Goal: Task Accomplishment & Management: Manage account settings

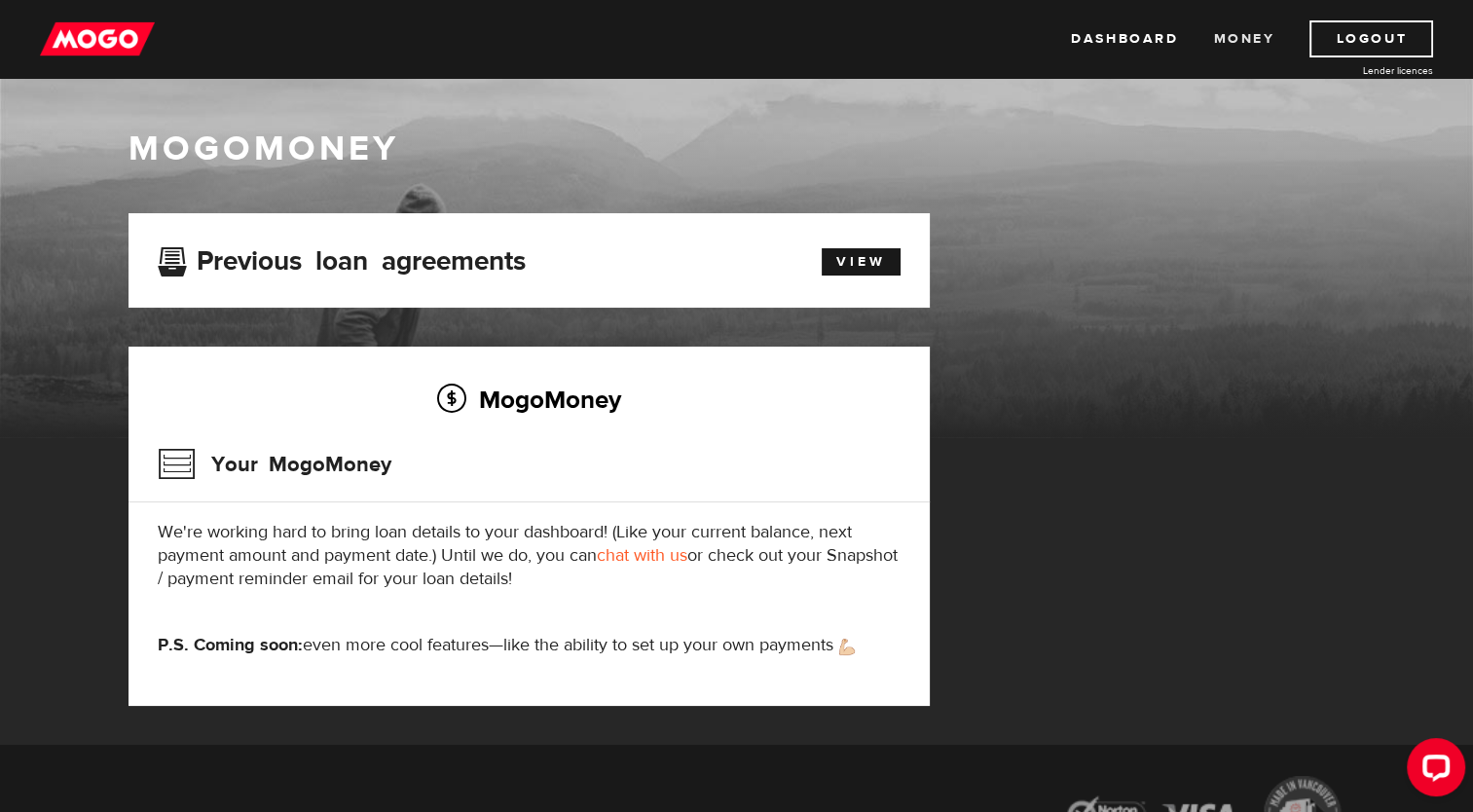
click at [1262, 34] on link "Money" at bounding box center [1244, 39] width 61 height 37
click at [1250, 44] on link "Money" at bounding box center [1244, 39] width 61 height 37
click at [1398, 38] on link "Logout" at bounding box center [1372, 39] width 124 height 37
